Goal: Navigation & Orientation: Find specific page/section

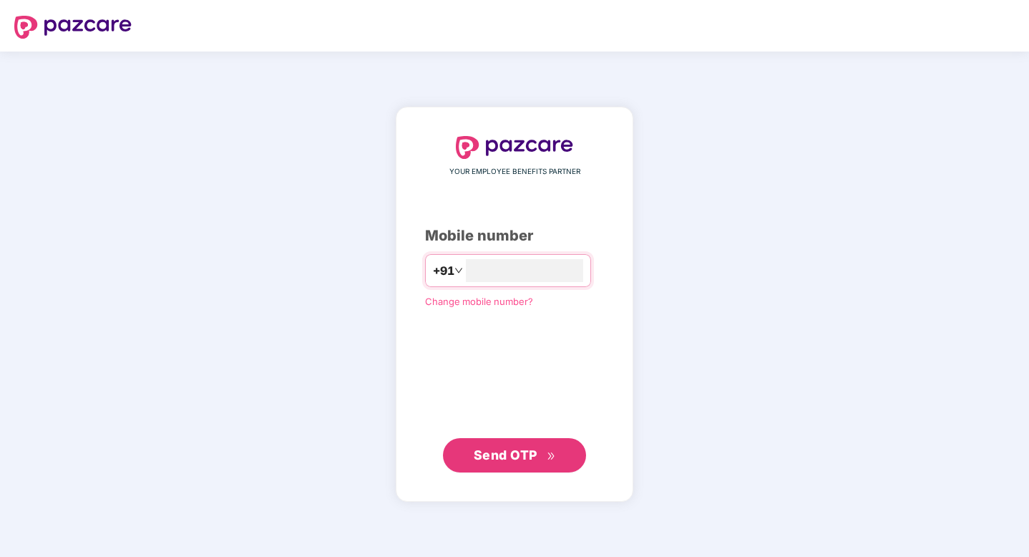
type input "**********"
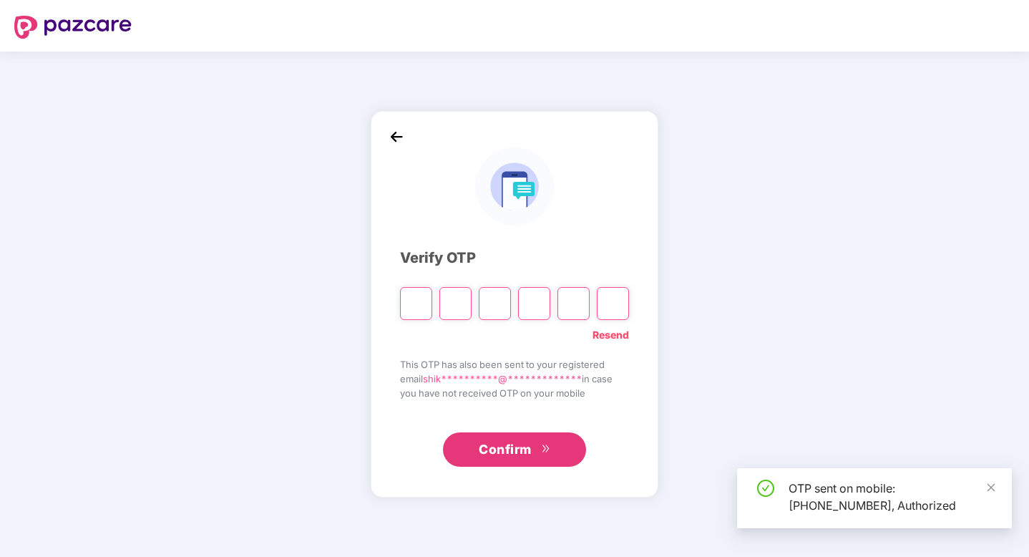
paste input "*"
type input "*"
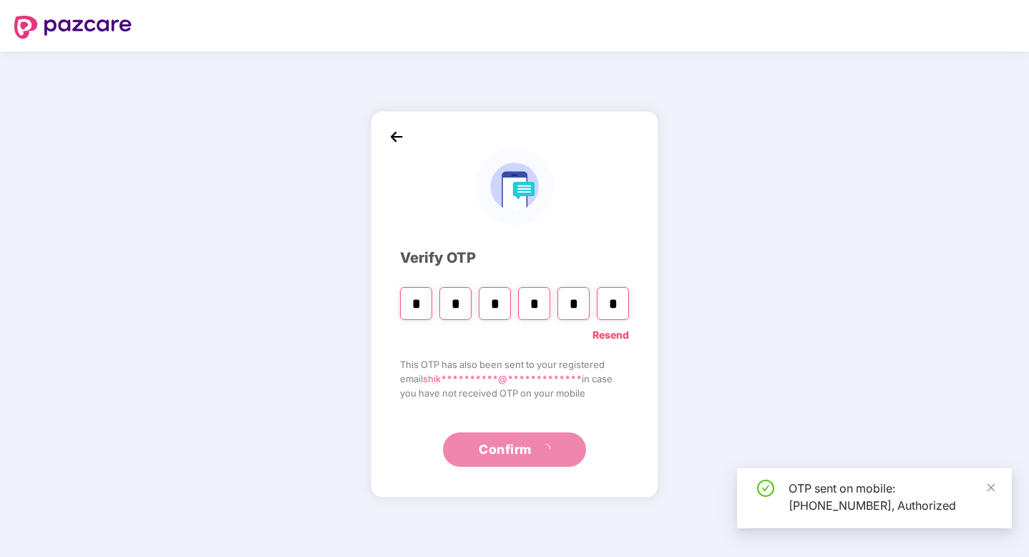
type input "*"
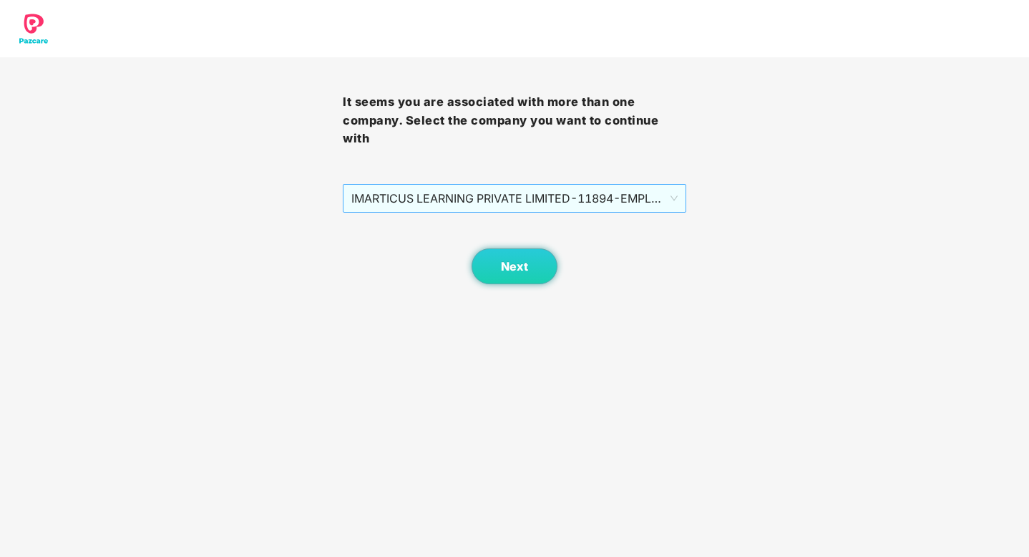
click at [547, 212] on div "IMARTICUS LEARNING PRIVATE LIMITED - 11894 - EMPLOYEE" at bounding box center [514, 198] width 343 height 29
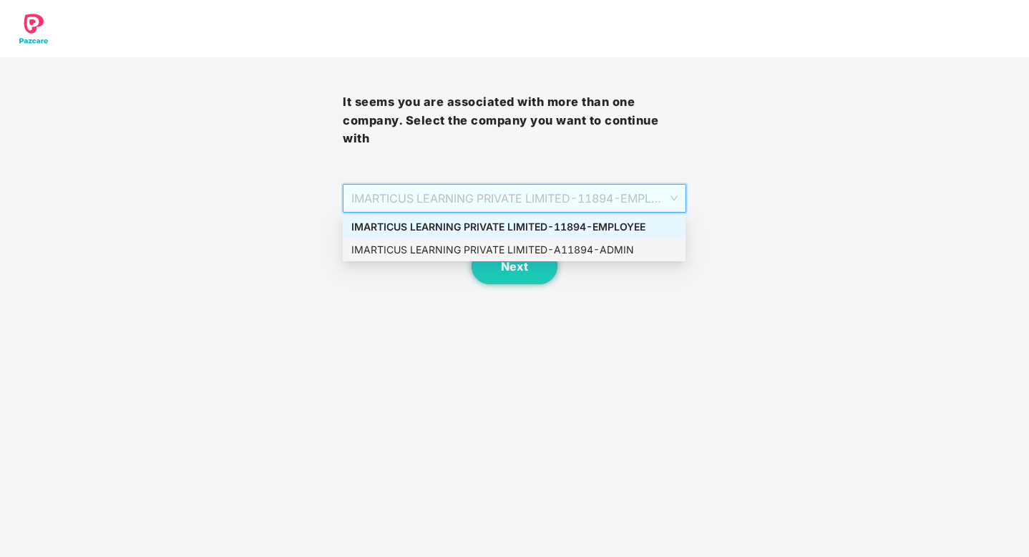
click at [555, 258] on div "IMARTICUS LEARNING PRIVATE LIMITED - A11894 - ADMIN" at bounding box center [514, 249] width 343 height 23
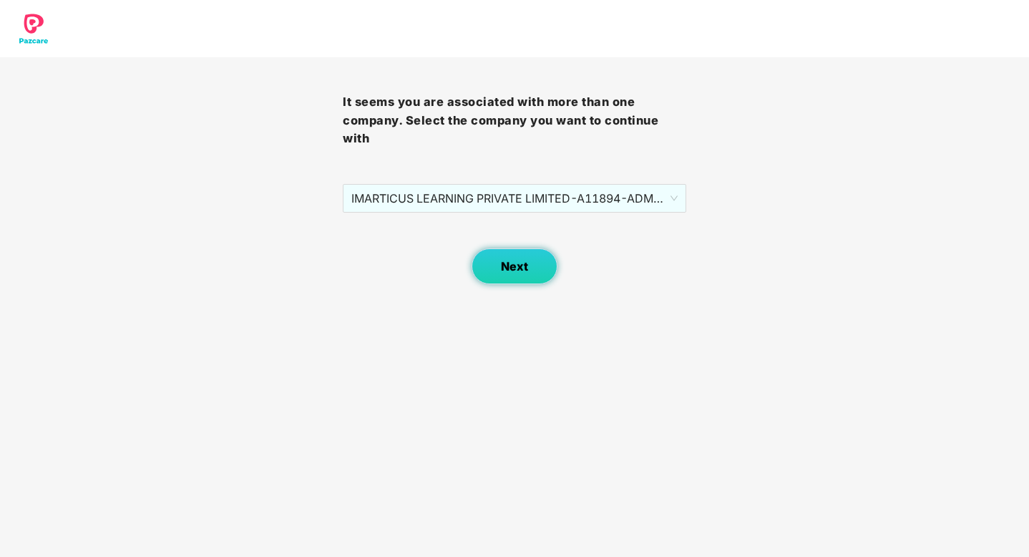
click at [537, 271] on button "Next" at bounding box center [515, 266] width 86 height 36
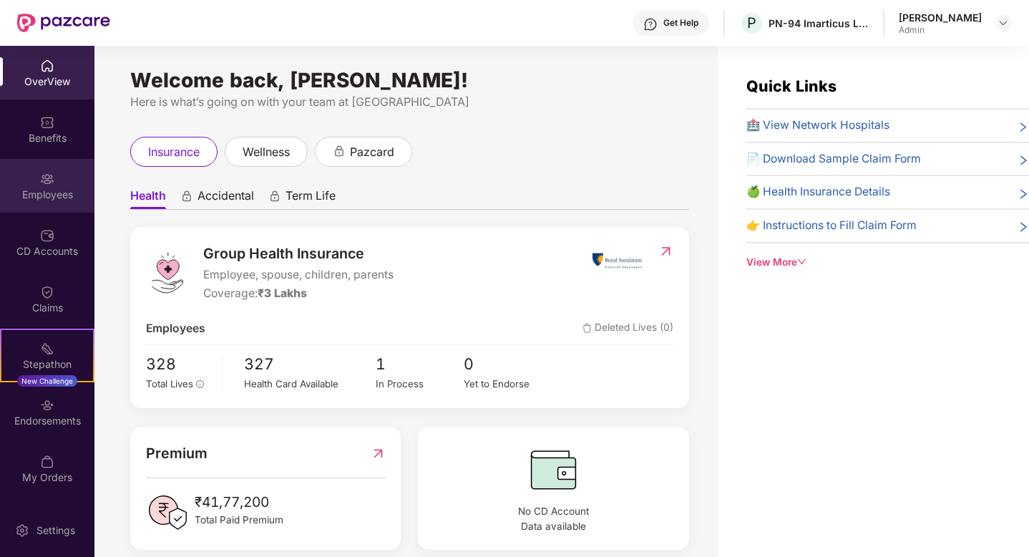
click at [46, 211] on div "Employees" at bounding box center [47, 186] width 94 height 54
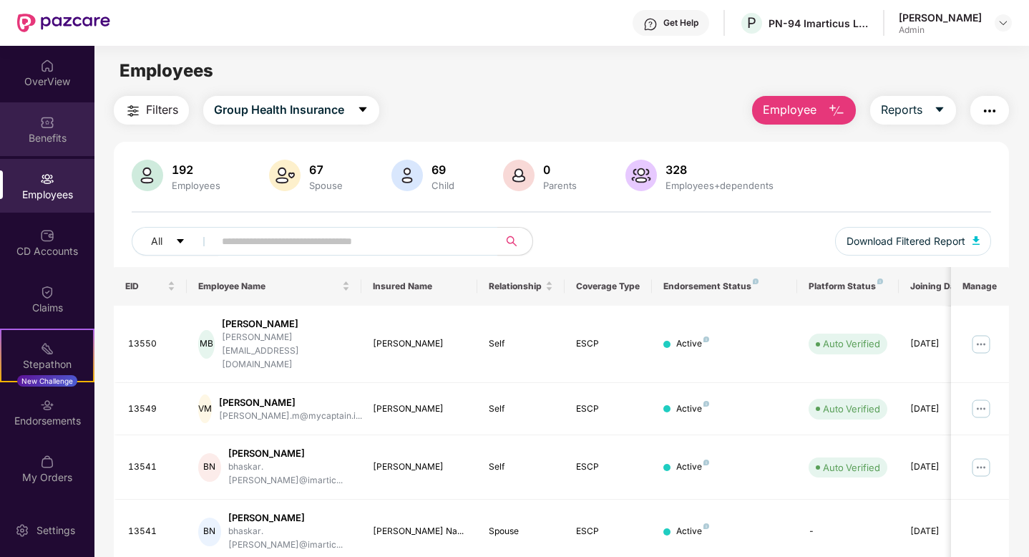
click at [36, 131] on div "Benefits" at bounding box center [47, 138] width 94 height 14
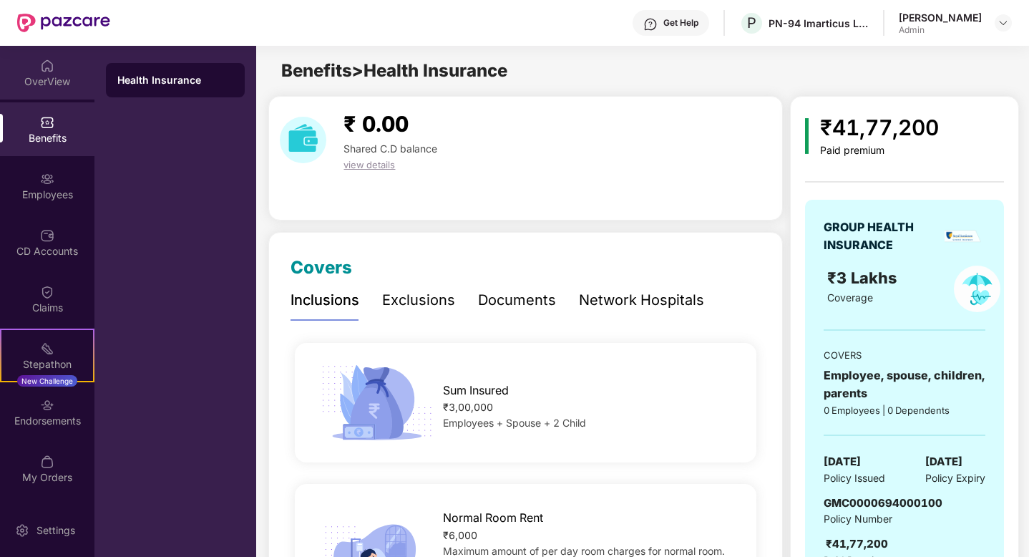
click at [33, 74] on div "OverView" at bounding box center [47, 81] width 94 height 14
